Goal: Contribute content: Add original content to the website for others to see

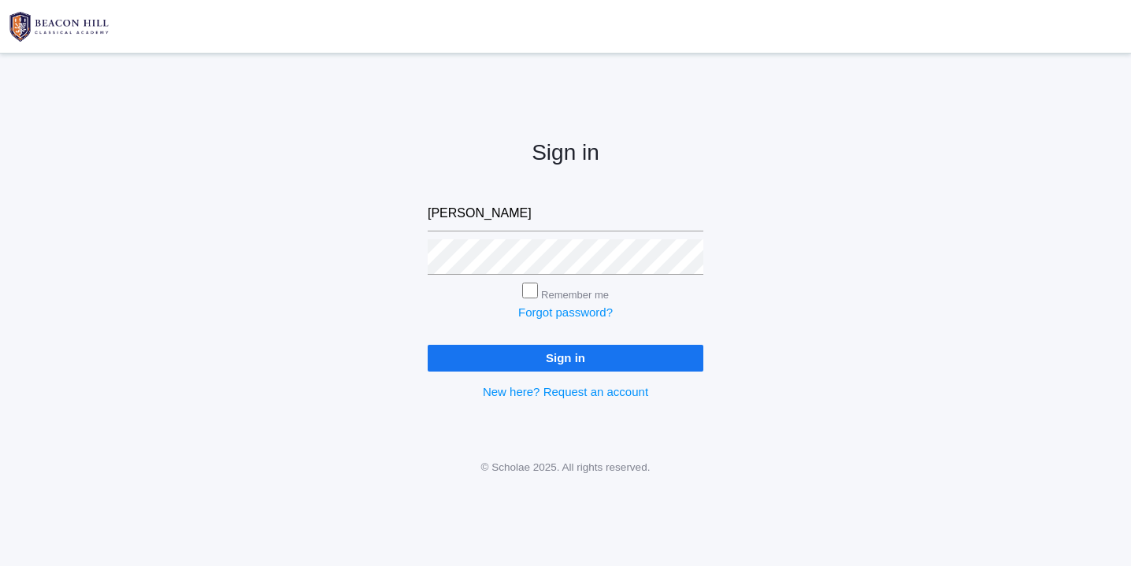
type input "websterjl03@aol.com"
click at [587, 358] on input "Sign in" at bounding box center [566, 358] width 276 height 26
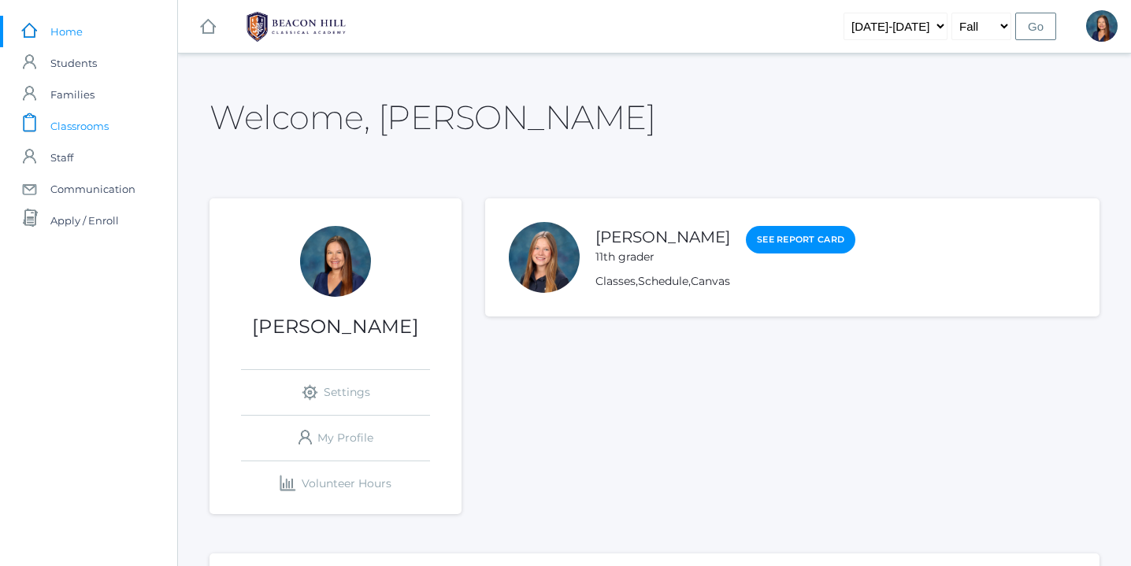
click at [88, 129] on span "Classrooms" at bounding box center [79, 125] width 58 height 31
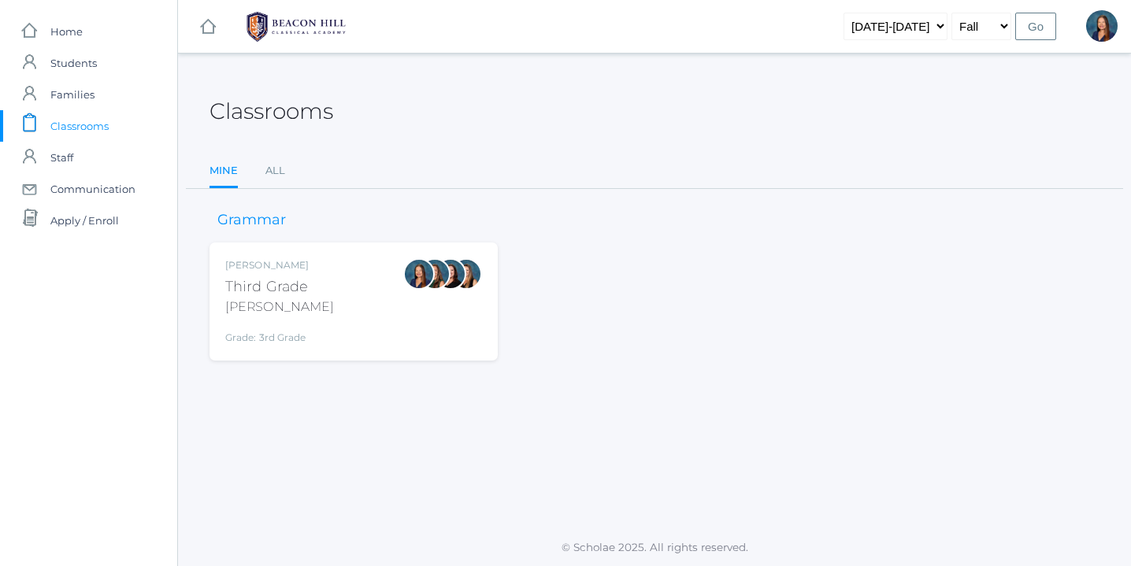
click at [333, 312] on div "Lori Webster Third Grade Webster Grade: 3rd Grade 03LA" at bounding box center [353, 301] width 257 height 87
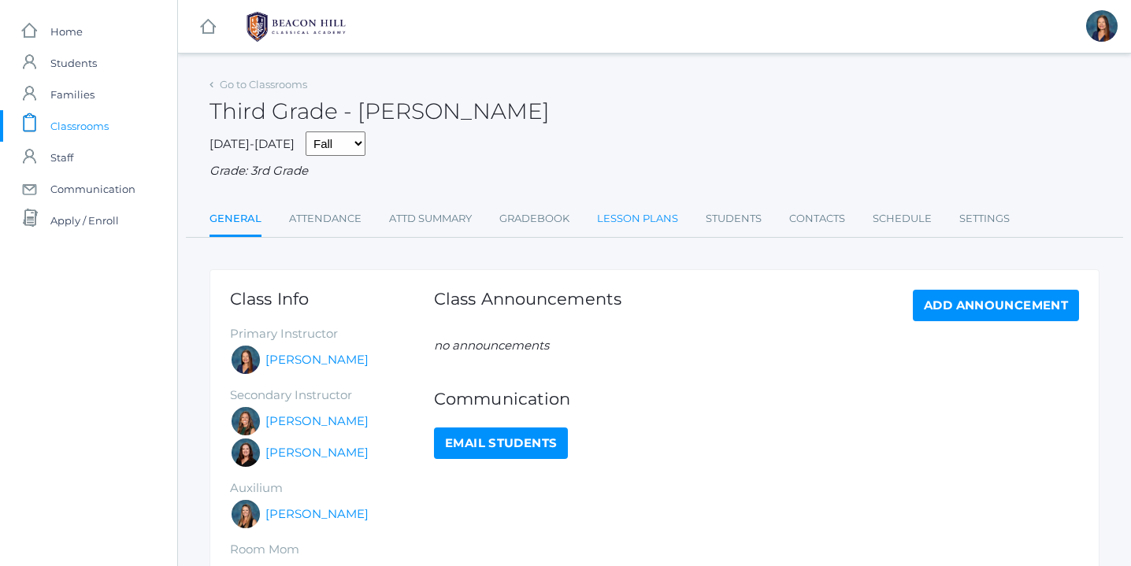
click at [618, 218] on link "Lesson Plans" at bounding box center [637, 218] width 81 height 31
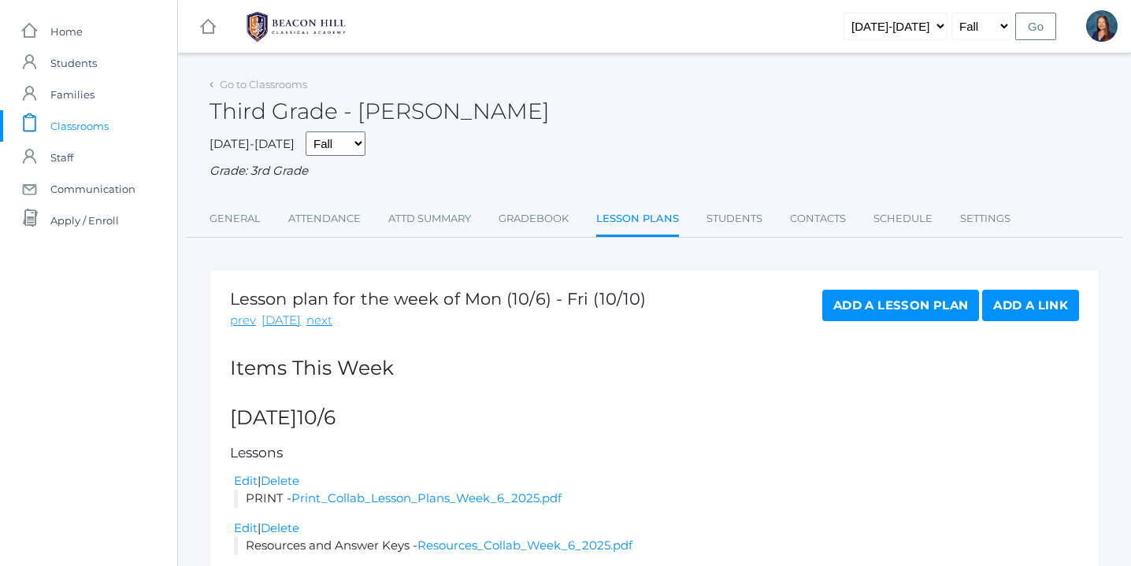
scroll to position [125, 0]
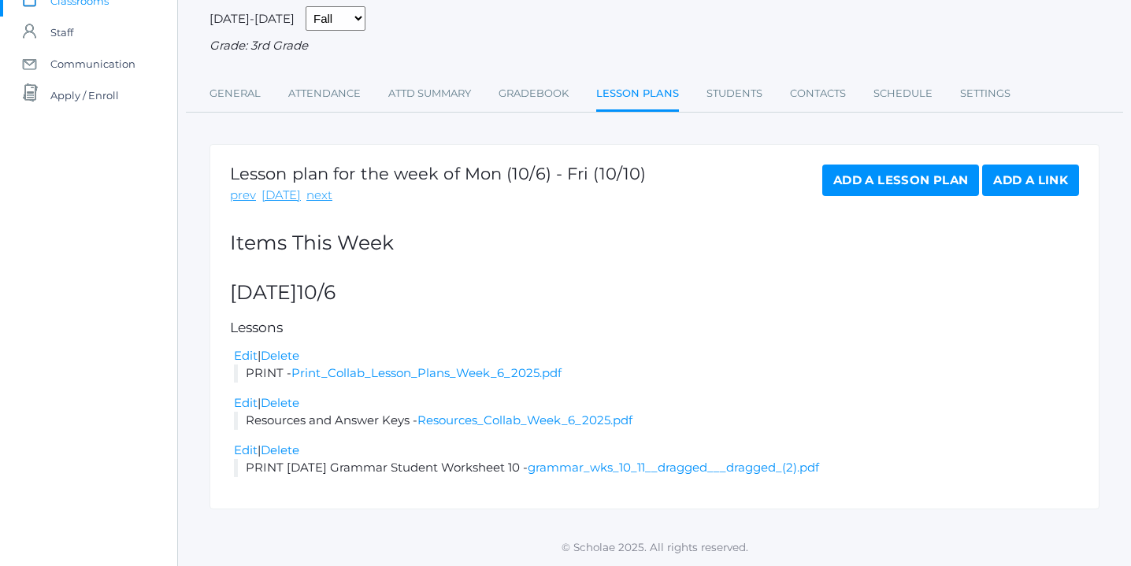
click at [886, 180] on link "Add a Lesson Plan" at bounding box center [900, 180] width 157 height 31
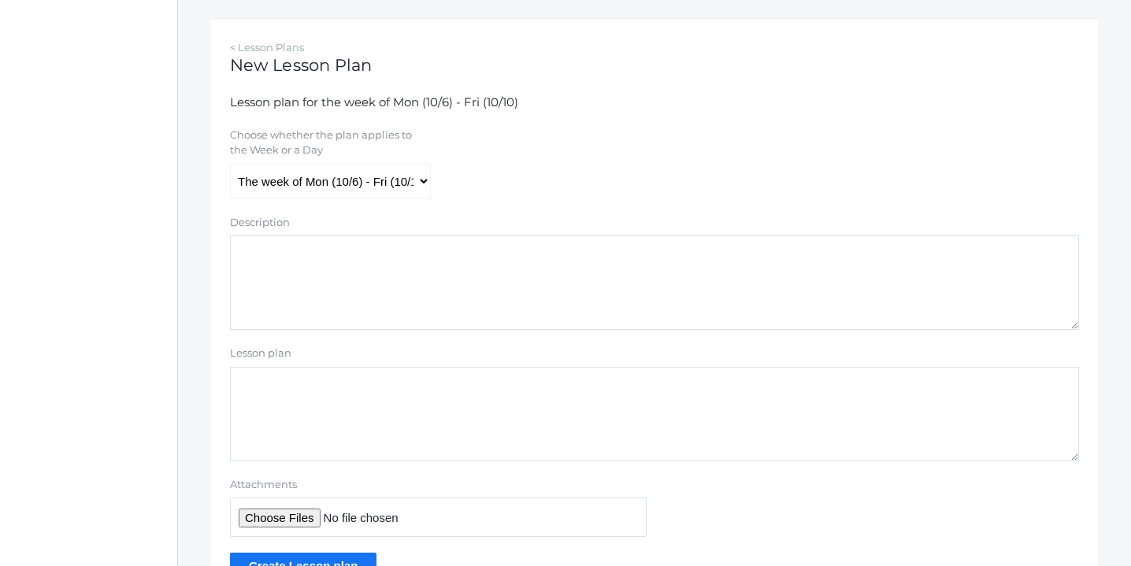
scroll to position [253, 0]
click at [422, 182] on select "The week of Mon (10/6) - Fri (10/10) Monday (10/6) Tuesday (10/7) Wednesday (10…" at bounding box center [330, 179] width 201 height 35
click at [230, 162] on select "The week of Mon (10/6) - Fri (10/10) Monday (10/6) Tuesday (10/7) Wednesday (10…" at bounding box center [330, 179] width 201 height 35
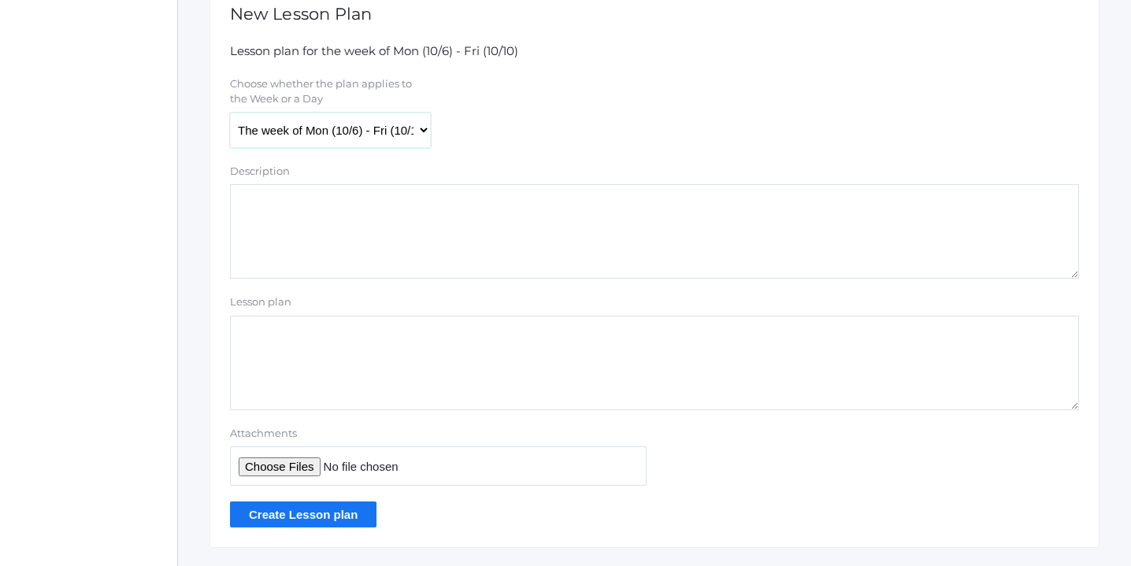
scroll to position [341, 0]
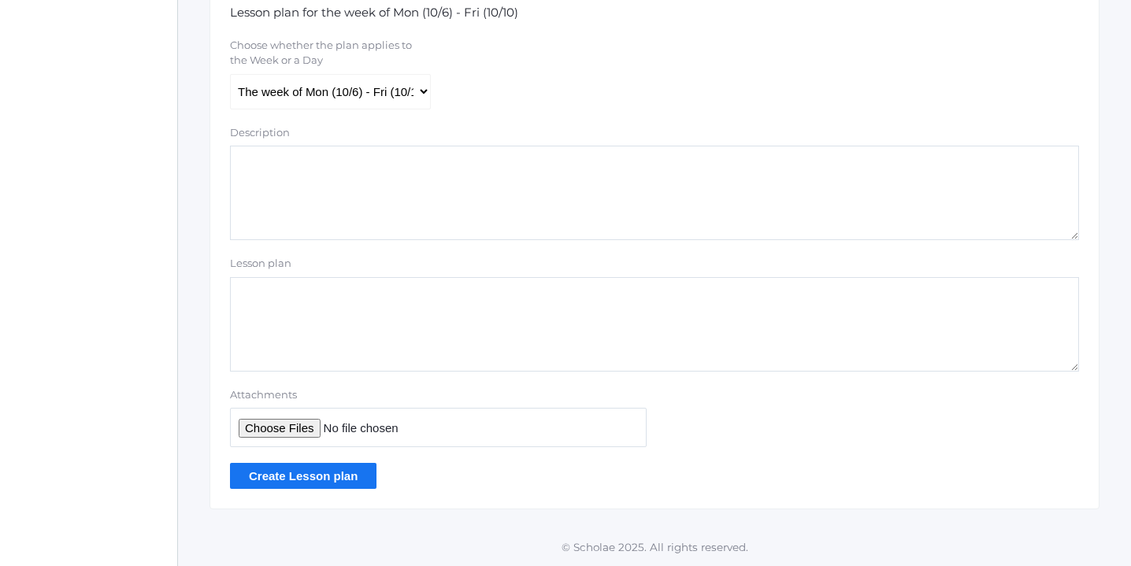
click at [288, 431] on input "Attachments" at bounding box center [438, 427] width 417 height 39
type input "C:\fakepath\Latin Week 3.pdf"
click at [313, 472] on input "Create Lesson plan" at bounding box center [303, 476] width 146 height 26
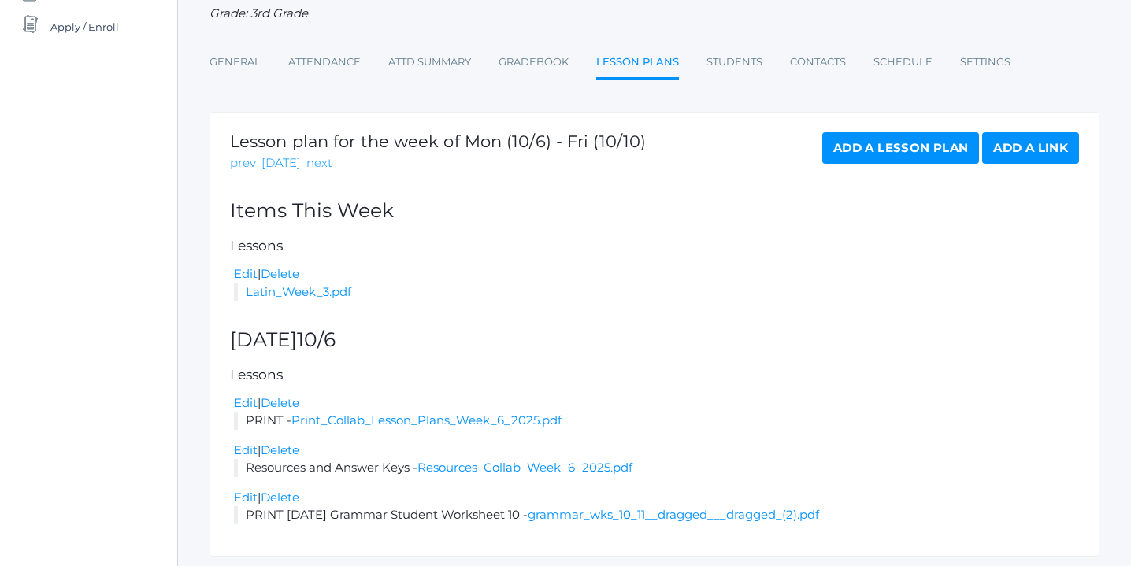
scroll to position [194, 0]
click at [909, 146] on link "Add a Lesson Plan" at bounding box center [900, 146] width 157 height 31
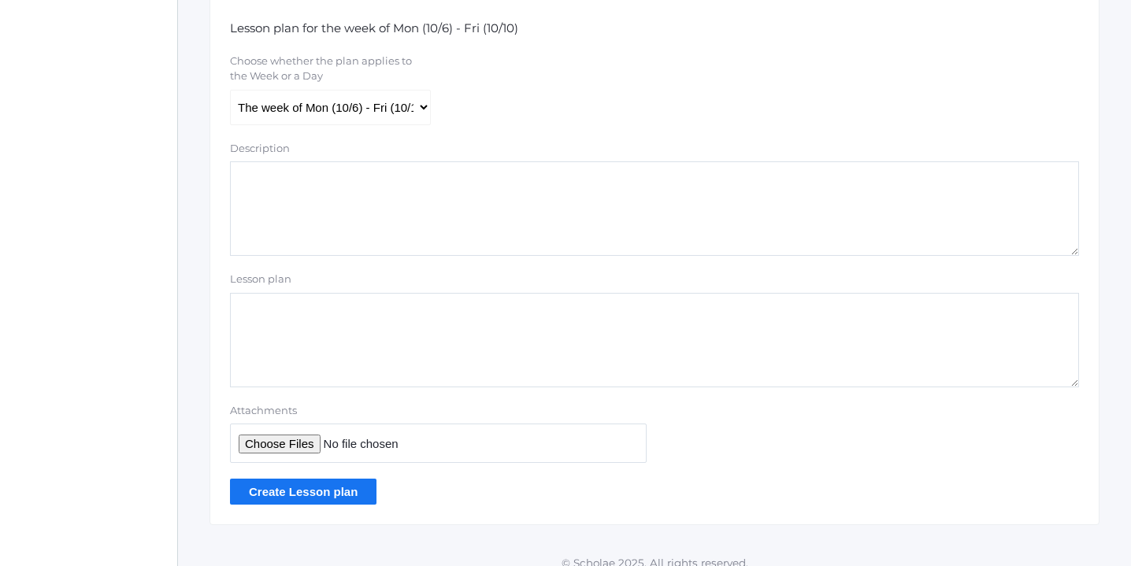
scroll to position [326, 0]
click at [290, 443] on input "Attachments" at bounding box center [438, 442] width 417 height 39
type input "C:\fakepath\Spelling List 3.pdf"
click at [335, 491] on input "Create Lesson plan" at bounding box center [303, 491] width 146 height 26
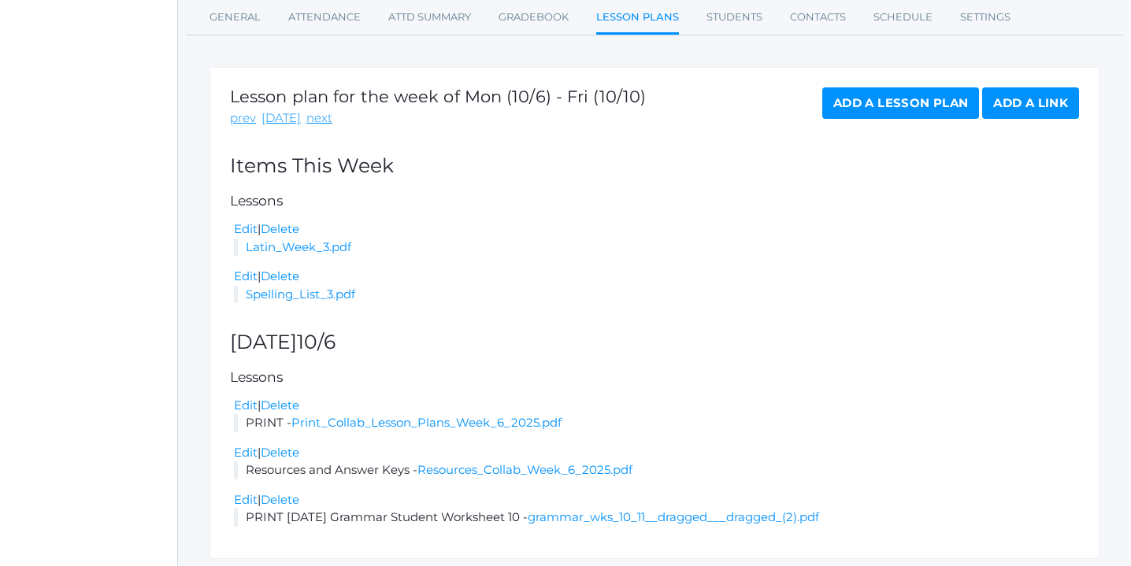
scroll to position [237, 0]
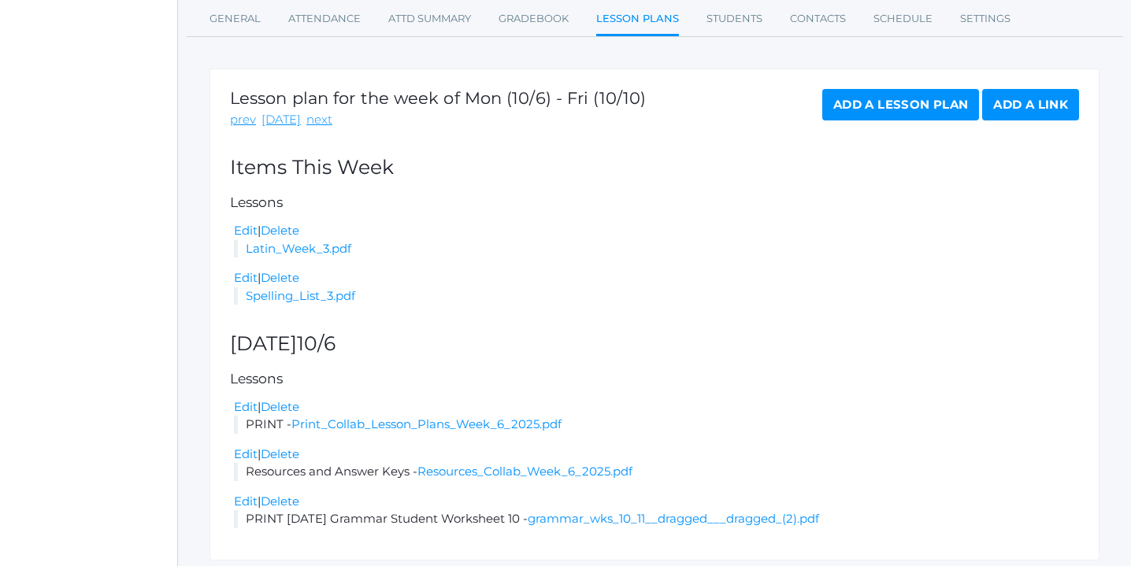
click at [890, 103] on link "Add a Lesson Plan" at bounding box center [900, 104] width 157 height 31
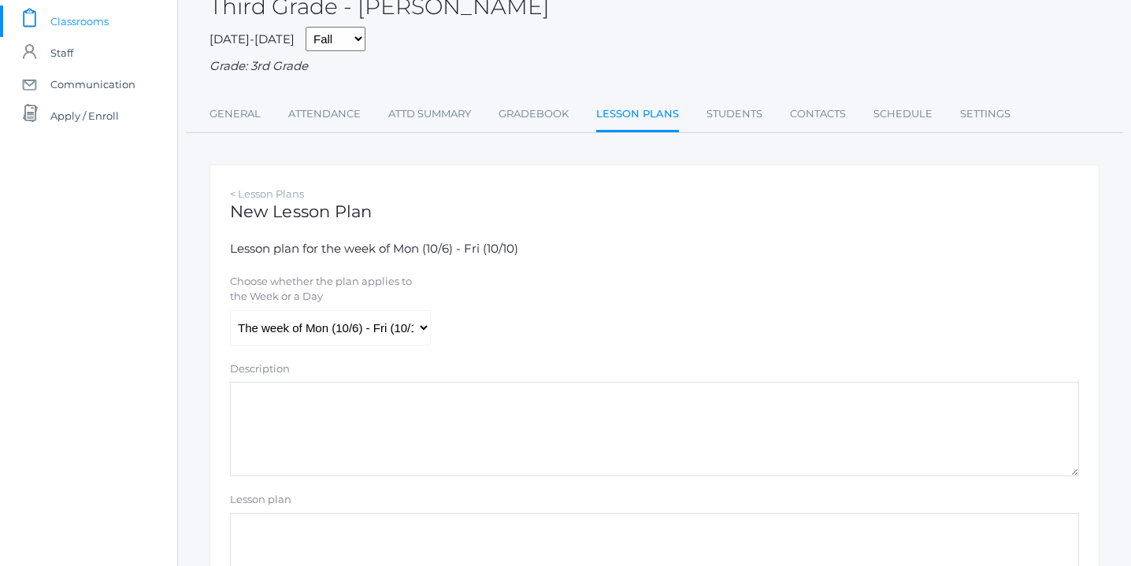
scroll to position [112, 0]
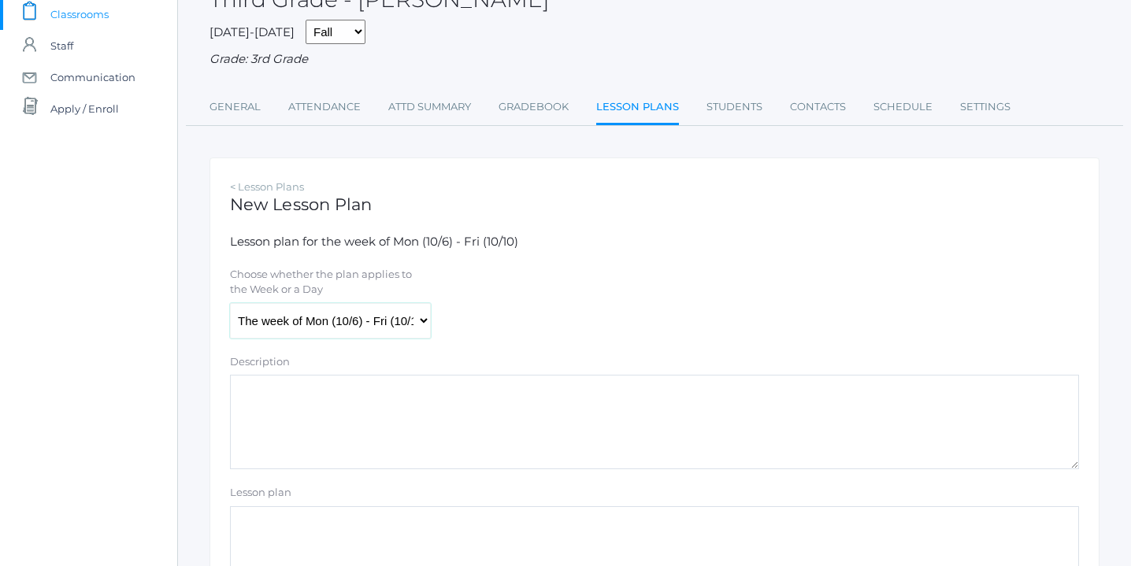
click at [422, 322] on select "The week of Mon (10/6) - Fri (10/10) Monday (10/6) Tuesday (10/7) Wednesday (10…" at bounding box center [330, 320] width 201 height 35
select select "2025-10-08"
click at [230, 303] on select "The week of Mon (10/6) - Fri (10/10) Monday (10/6) Tuesday (10/7) Wednesday (10…" at bounding box center [330, 320] width 201 height 35
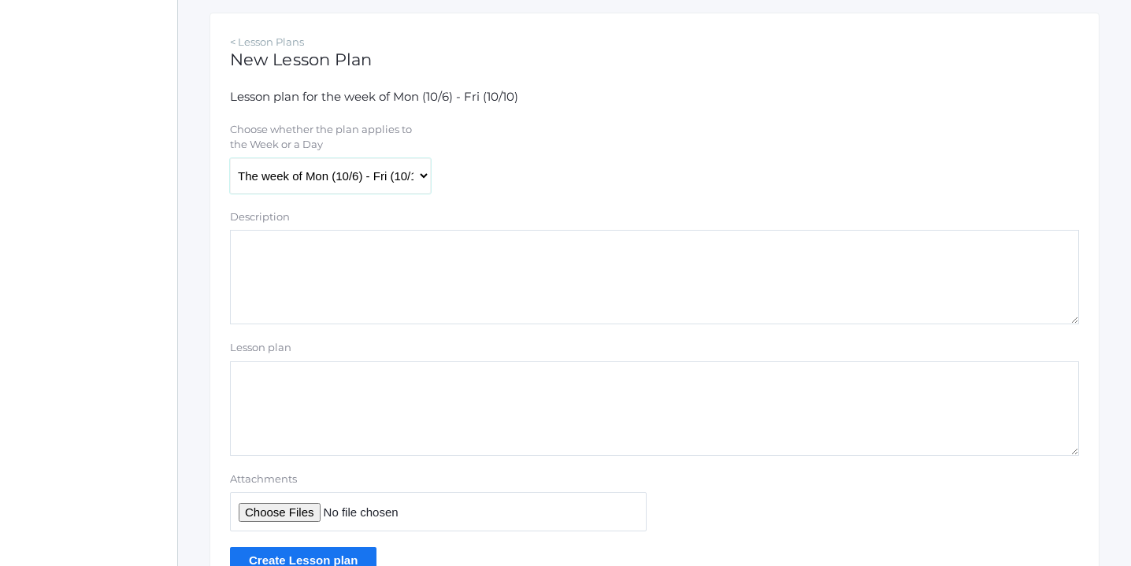
scroll to position [341, 0]
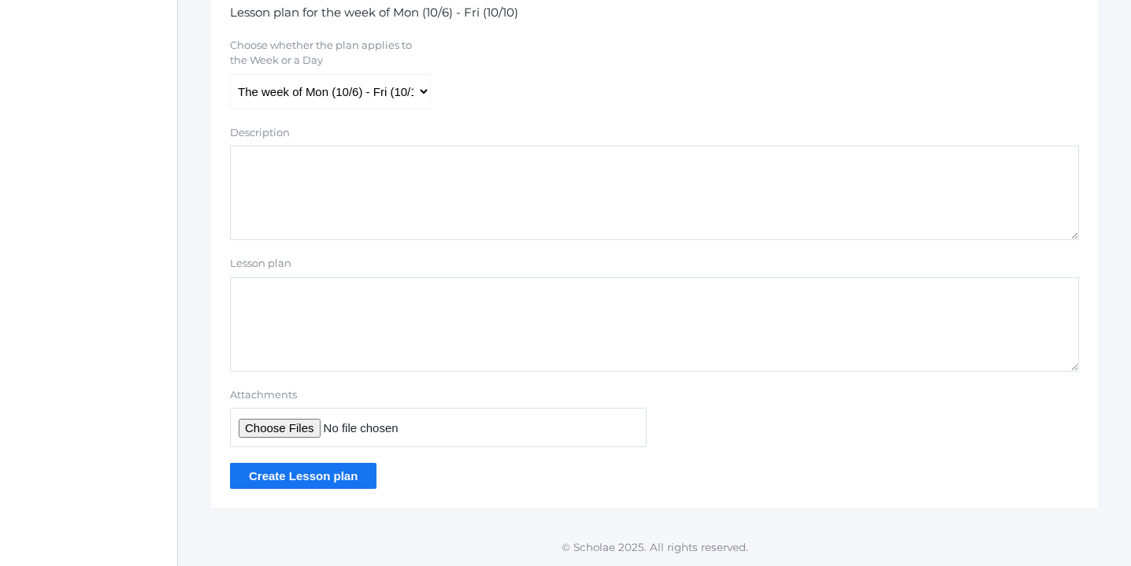
click at [292, 428] on input "Attachments" at bounding box center [438, 427] width 417 height 39
type input "C:\fakepath\Week 7 Lesson Plans 2025.pdf"
click at [307, 475] on input "Create Lesson plan" at bounding box center [303, 476] width 146 height 26
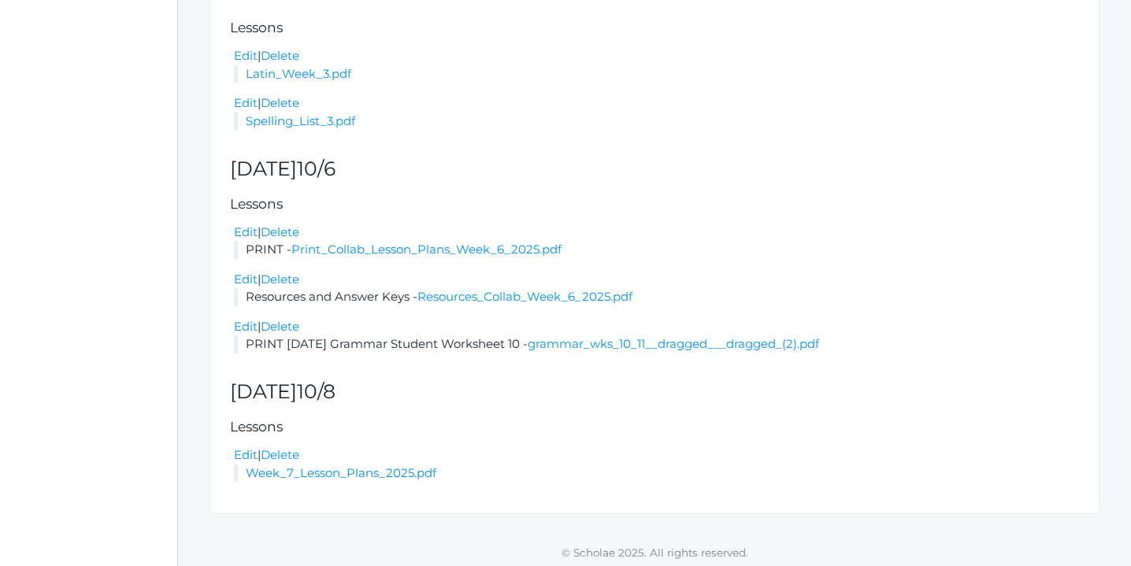
scroll to position [417, 0]
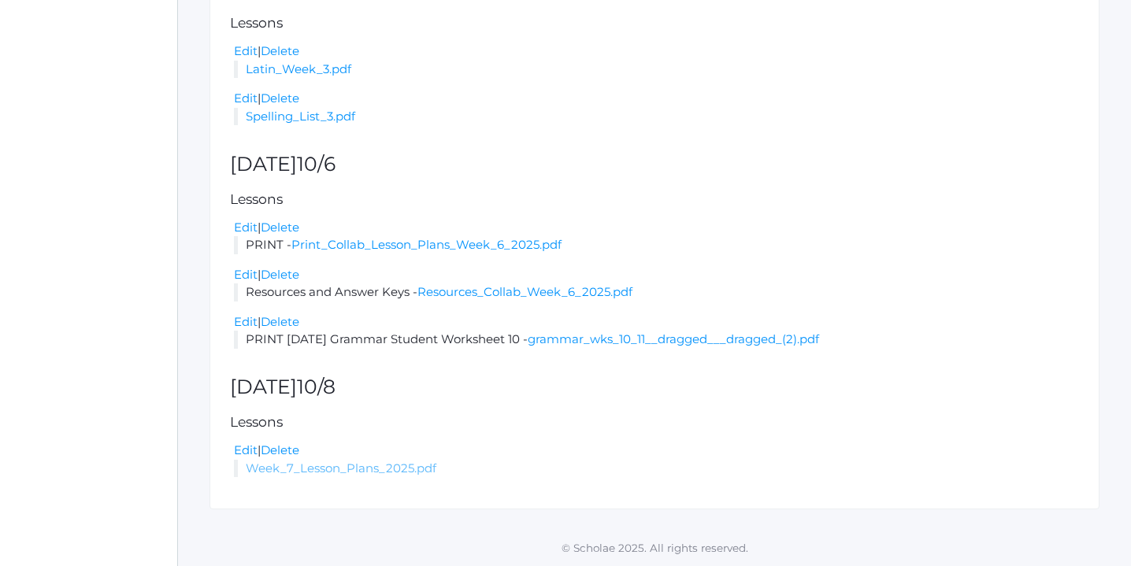
click at [361, 469] on link "Week_7_Lesson_Plans_2025.pdf" at bounding box center [341, 468] width 191 height 15
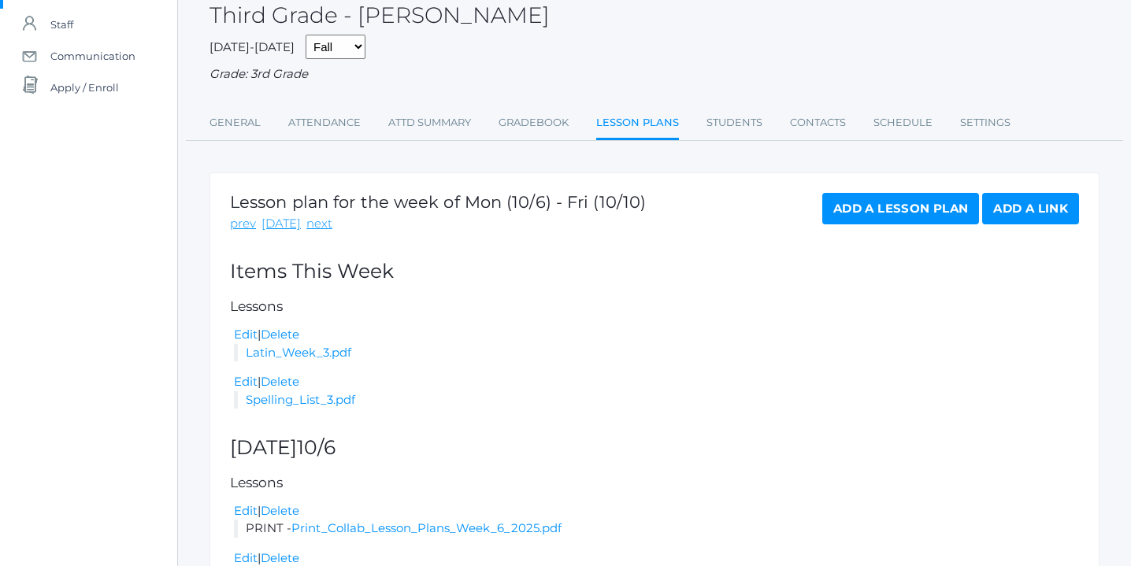
scroll to position [0, 0]
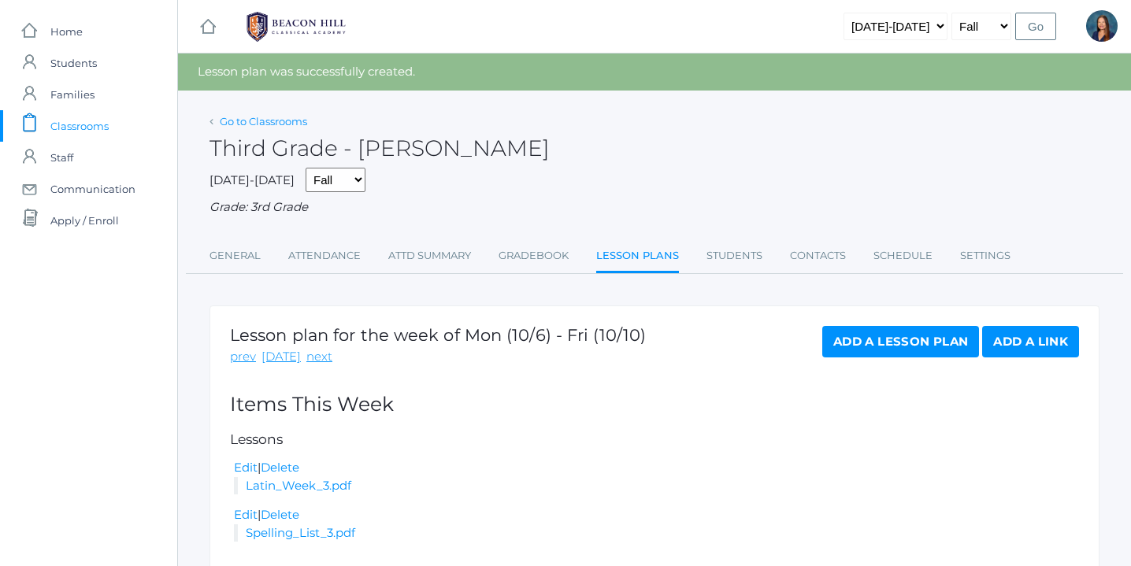
click at [261, 119] on link "Go to Classrooms" at bounding box center [263, 121] width 87 height 13
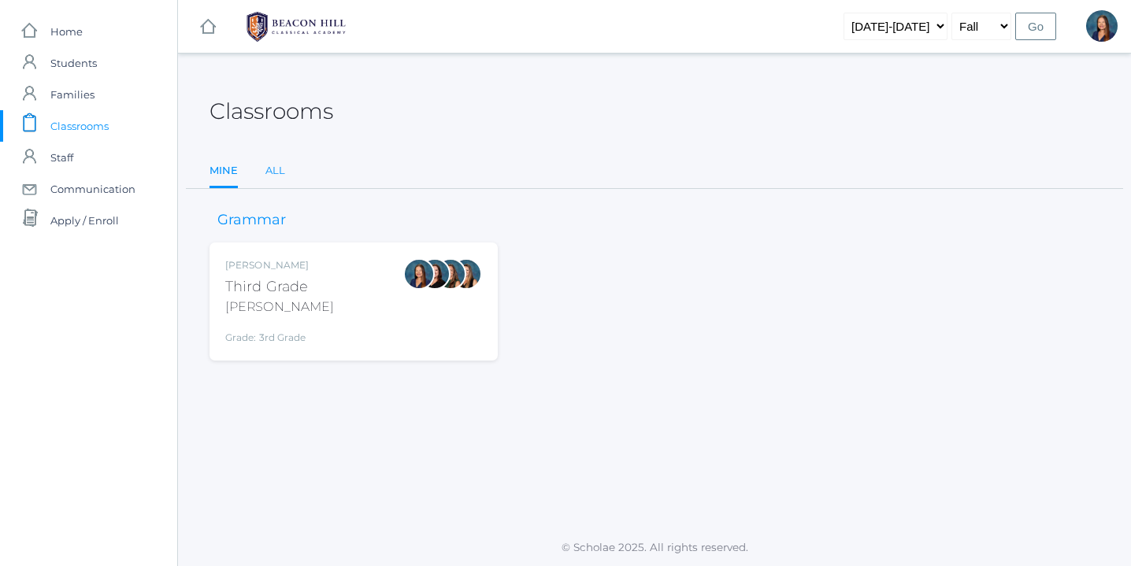
click at [276, 168] on link "All" at bounding box center [275, 170] width 20 height 31
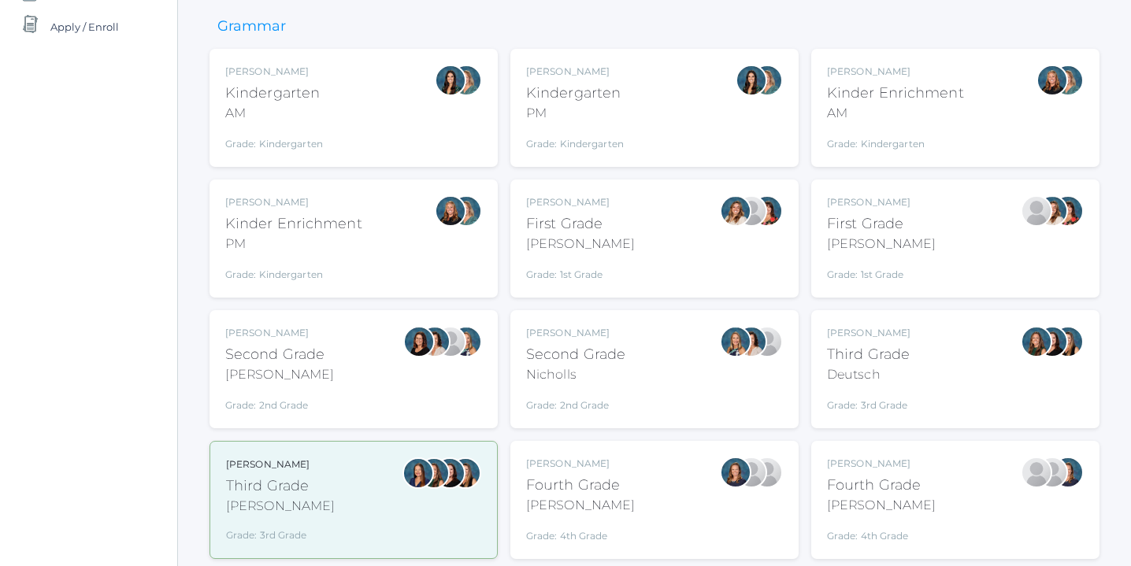
scroll to position [194, 0]
click at [958, 361] on div "Andrea Deutsch Third Grade Deutsch Grade: 3rd Grade 03LA" at bounding box center [955, 368] width 257 height 87
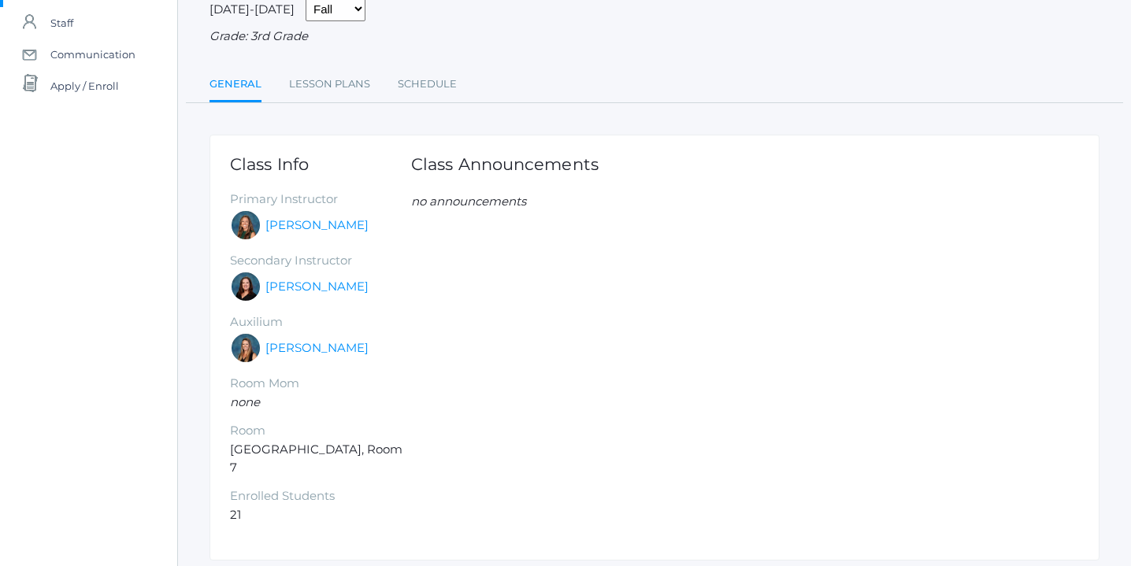
scroll to position [169, 0]
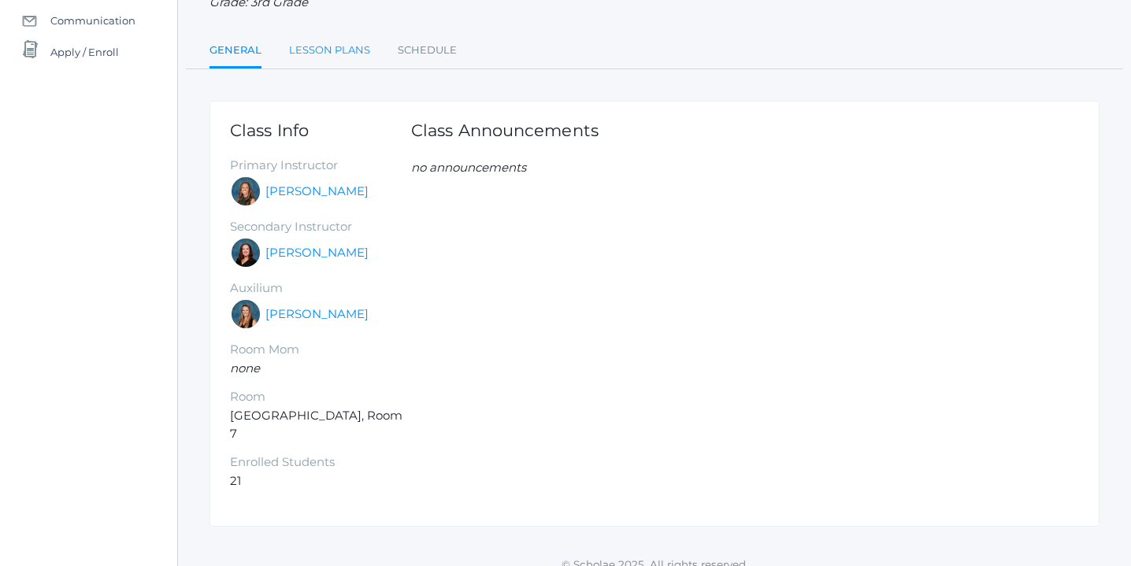
click at [346, 49] on link "Lesson Plans" at bounding box center [329, 50] width 81 height 31
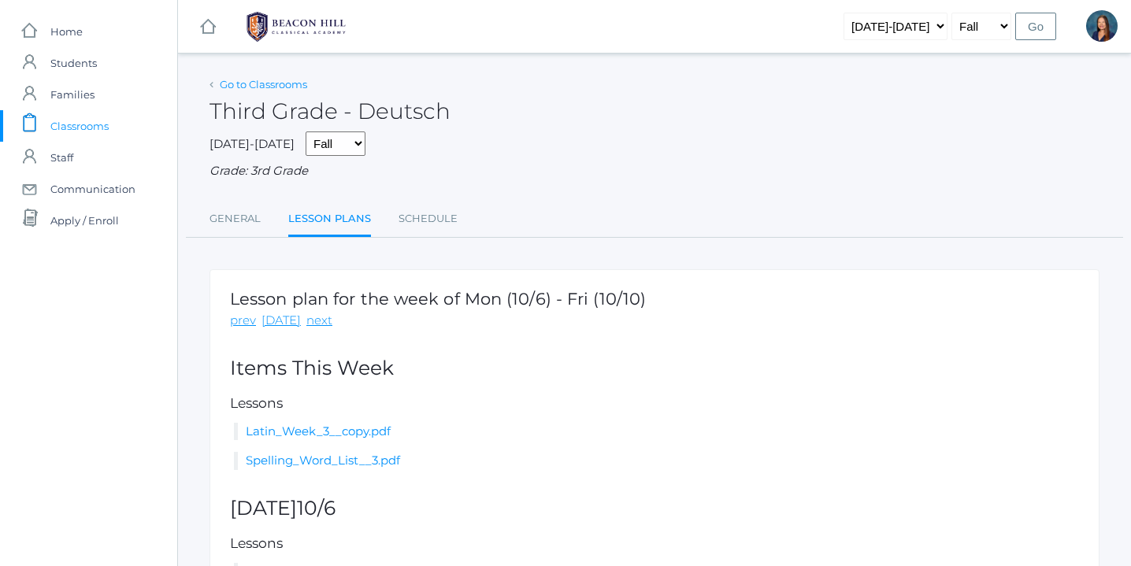
click at [265, 87] on link "Go to Classrooms" at bounding box center [263, 84] width 87 height 13
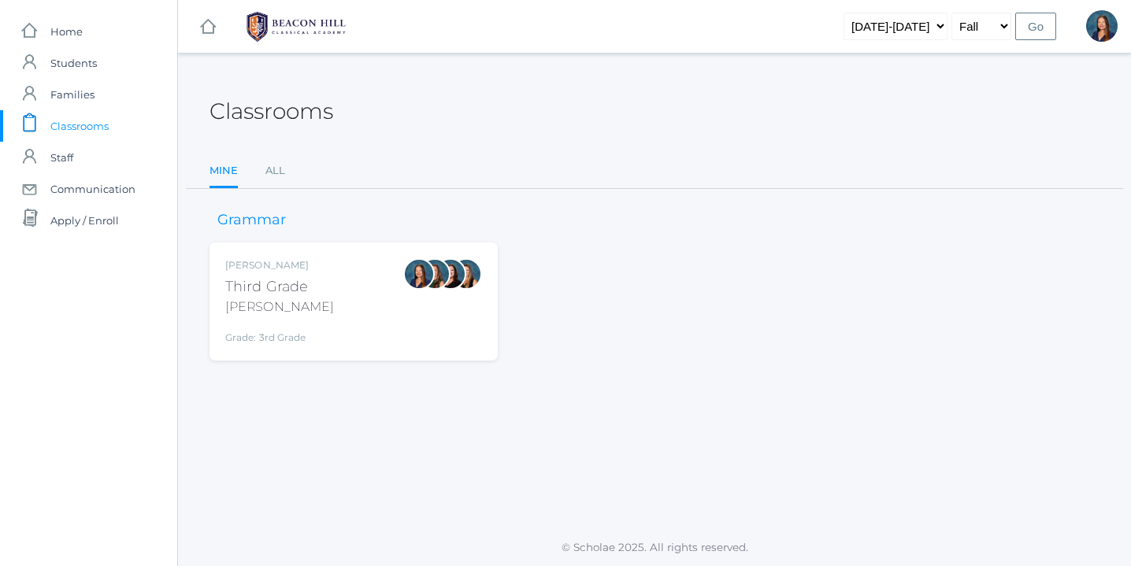
click at [346, 302] on div "[PERSON_NAME] Third Grade [PERSON_NAME] Grade: 3rd Grade 03LA" at bounding box center [353, 301] width 257 height 87
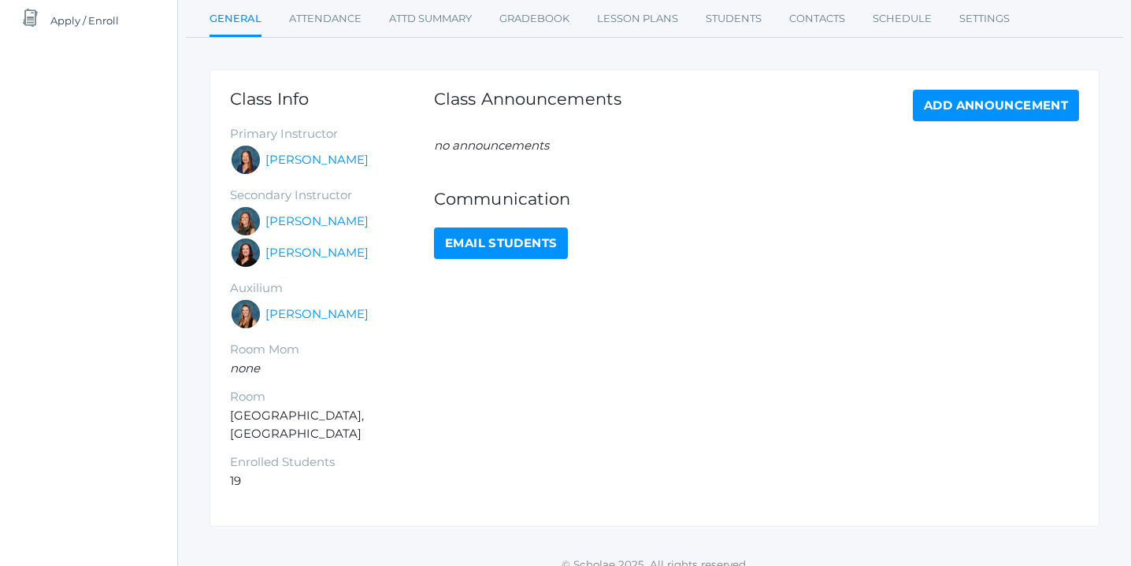
scroll to position [30, 0]
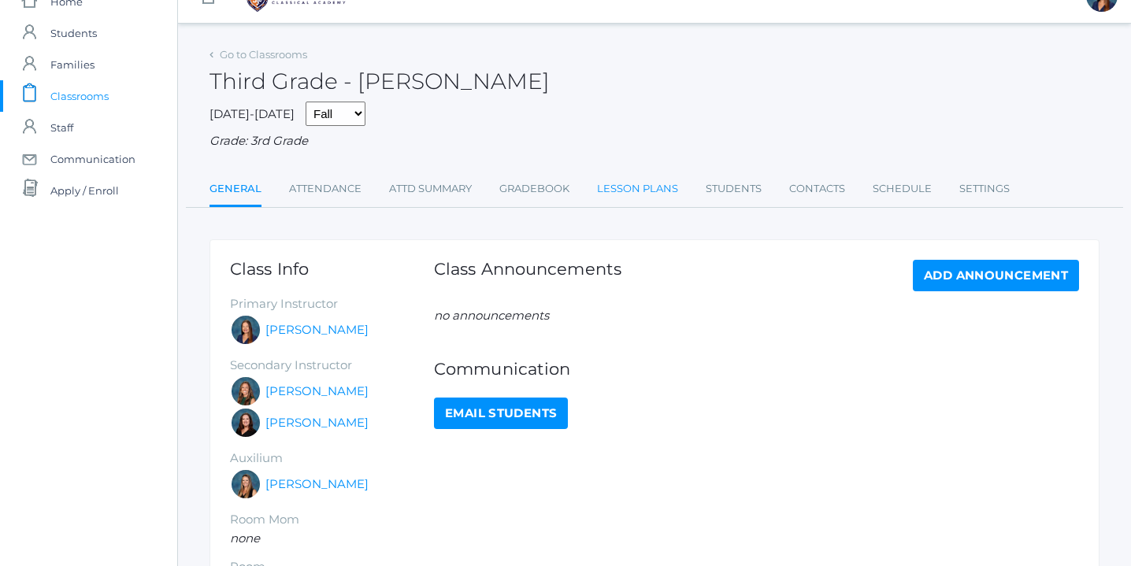
click at [658, 190] on link "Lesson Plans" at bounding box center [637, 188] width 81 height 31
